Goal: Transaction & Acquisition: Book appointment/travel/reservation

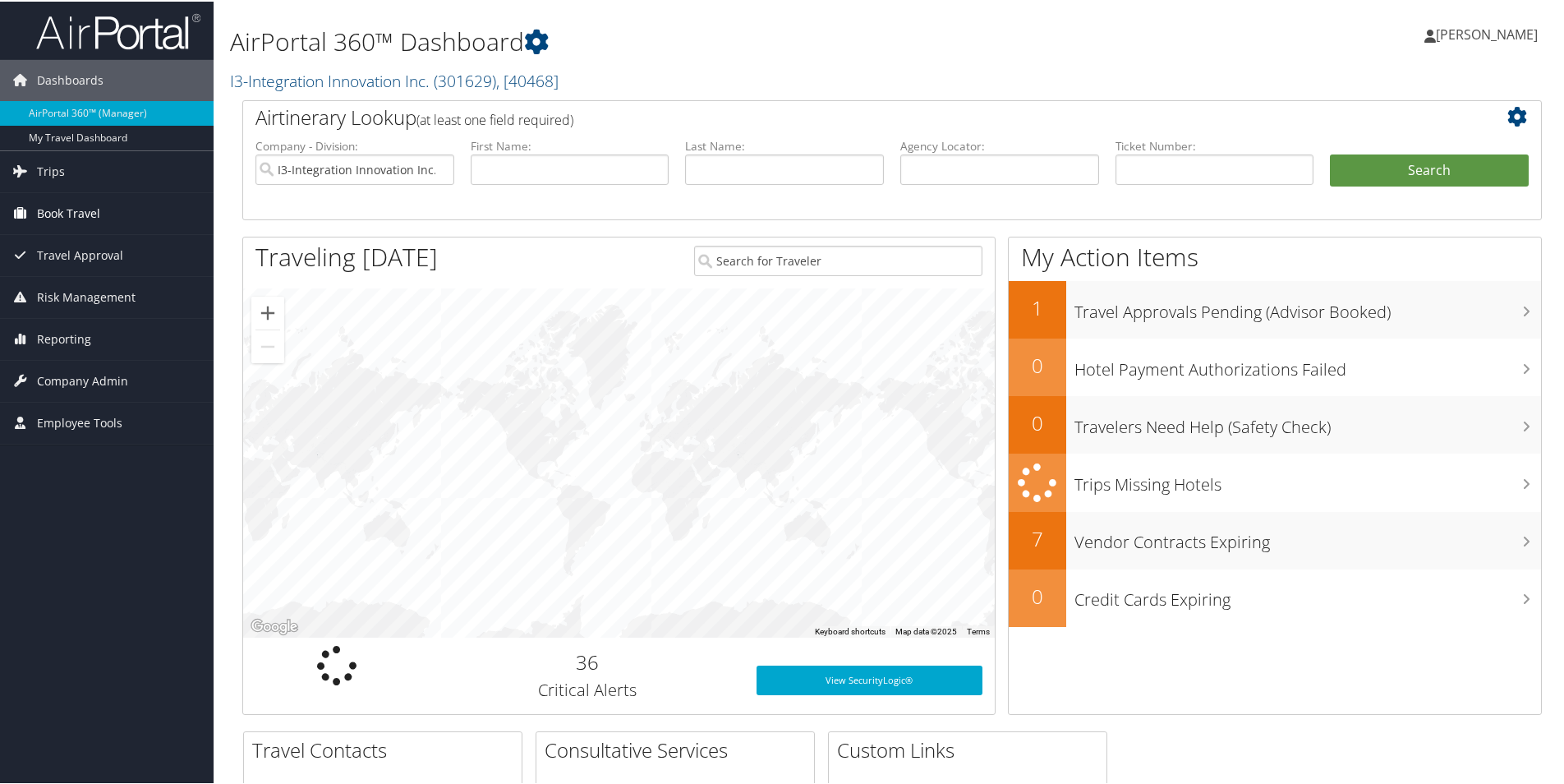
click at [84, 211] on span "Book Travel" at bounding box center [68, 212] width 63 height 41
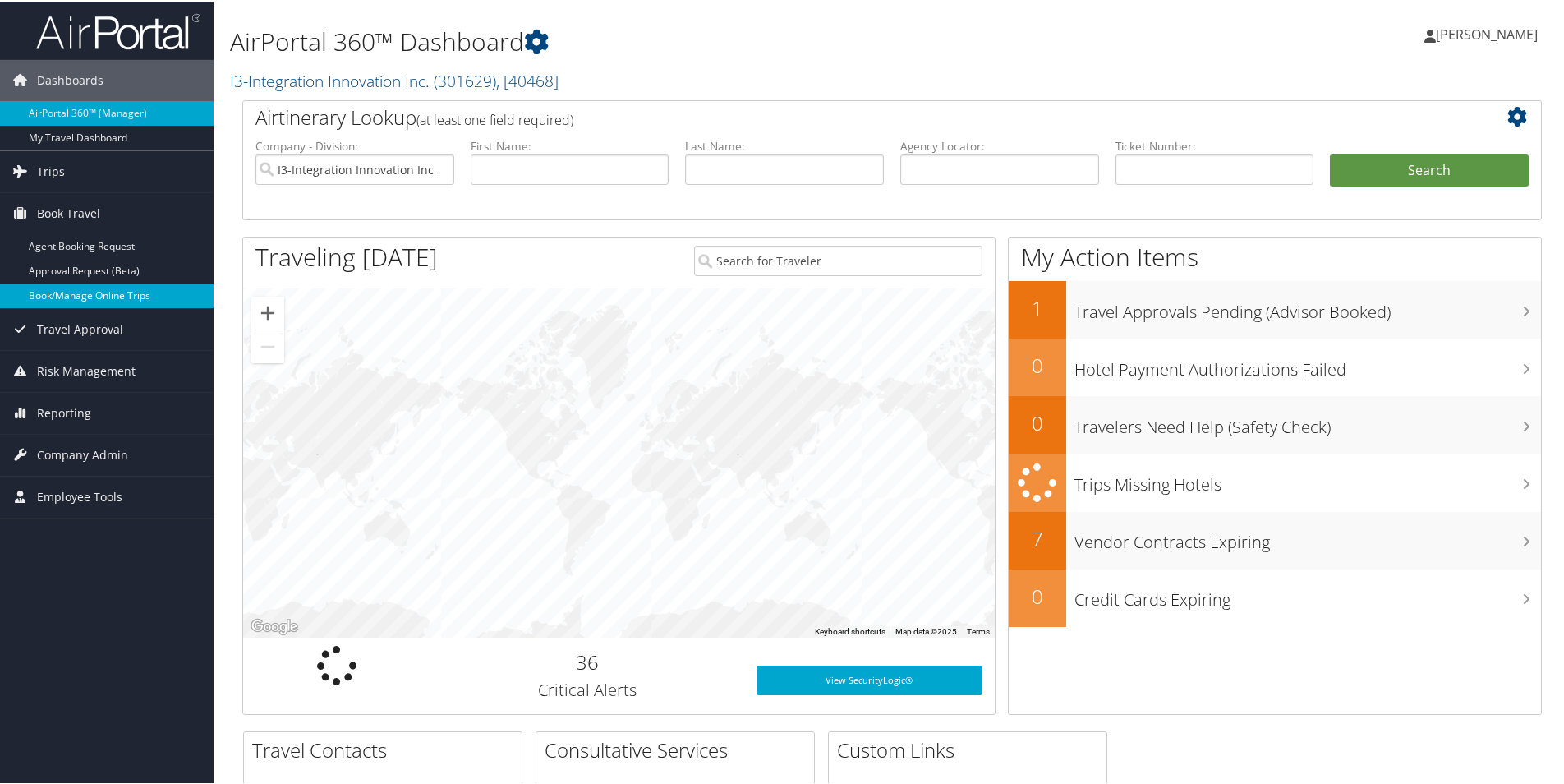
click at [78, 295] on link "Book/Manage Online Trips" at bounding box center [106, 293] width 214 height 25
